Goal: Task Accomplishment & Management: Use online tool/utility

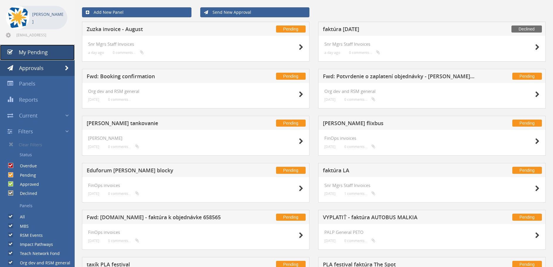
click at [53, 53] on link "My Pending" at bounding box center [37, 53] width 75 height 16
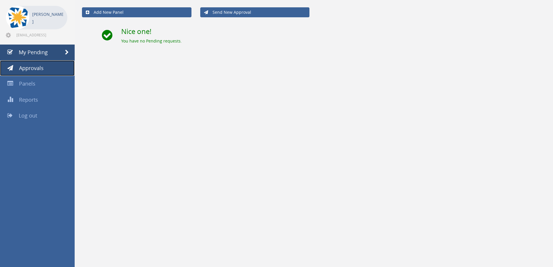
click at [39, 66] on span "Approvals" at bounding box center [31, 67] width 25 height 7
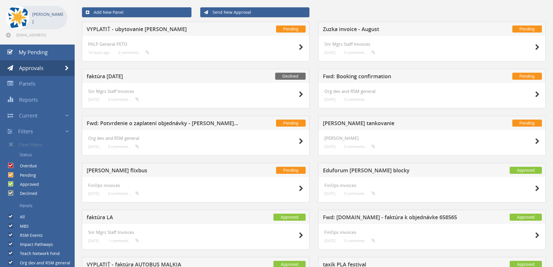
click at [134, 32] on h5 "VYPLATIŤ - ubytovanie [PERSON_NAME]" at bounding box center [163, 29] width 153 height 7
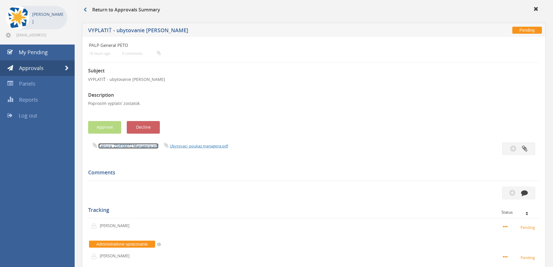
click at [119, 145] on link "Faktura_25VF00072 Manageria.pdf" at bounding box center [128, 145] width 60 height 5
